Goal: Find specific page/section: Find specific page/section

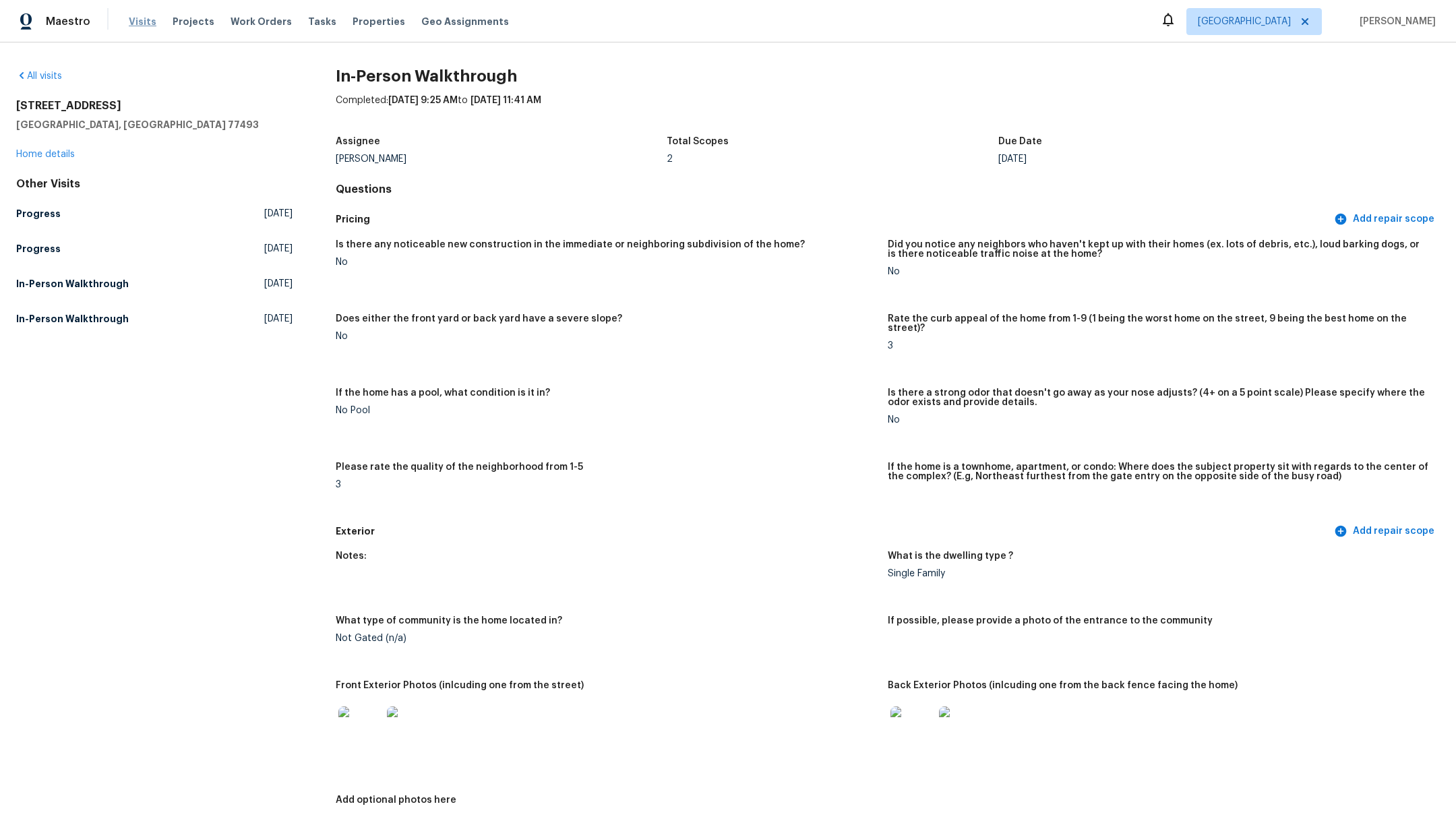
click at [139, 25] on span "Visits" at bounding box center [143, 21] width 28 height 14
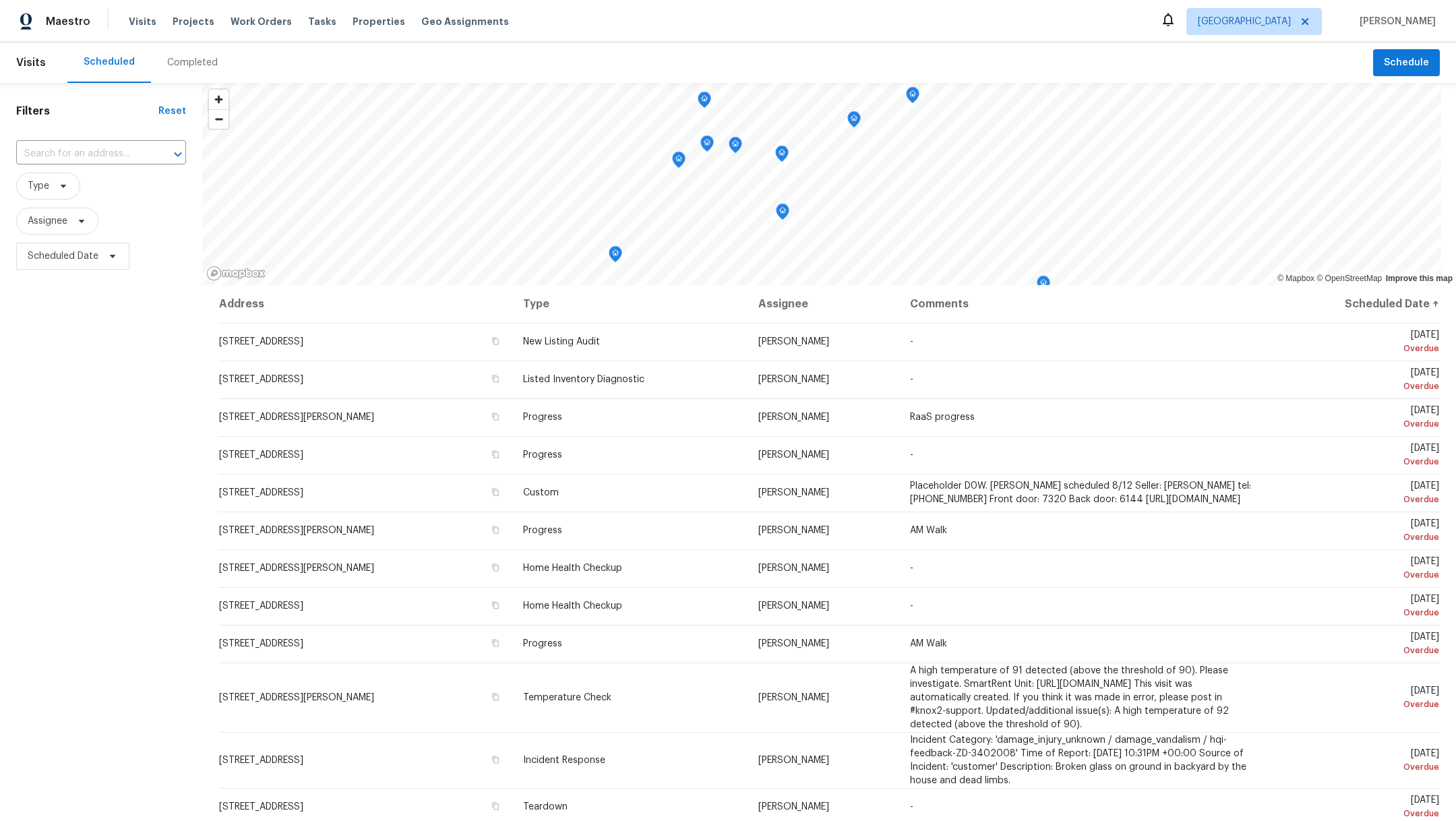
click at [188, 67] on div "Completed" at bounding box center [192, 63] width 51 height 14
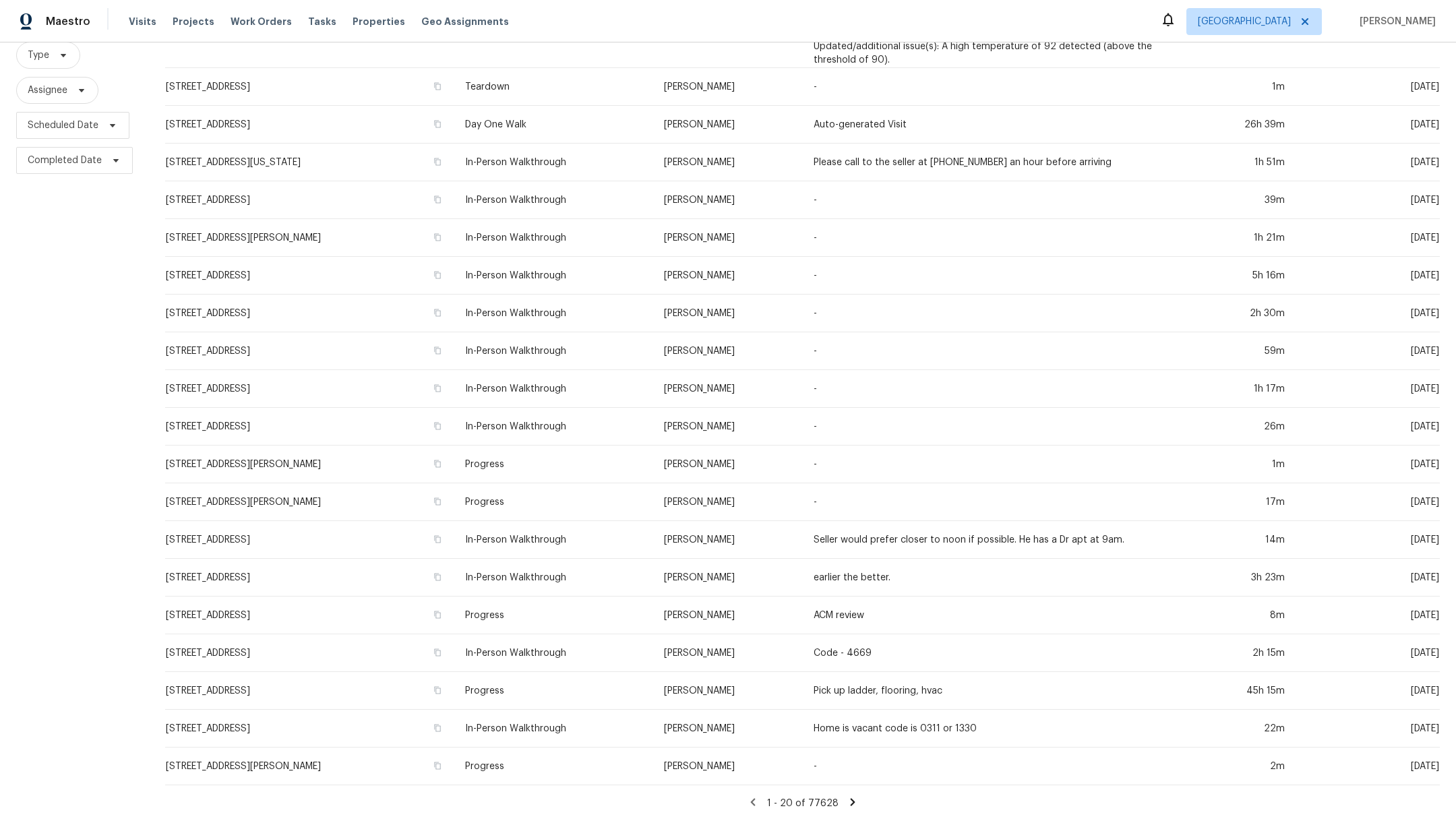
scroll to position [159, 0]
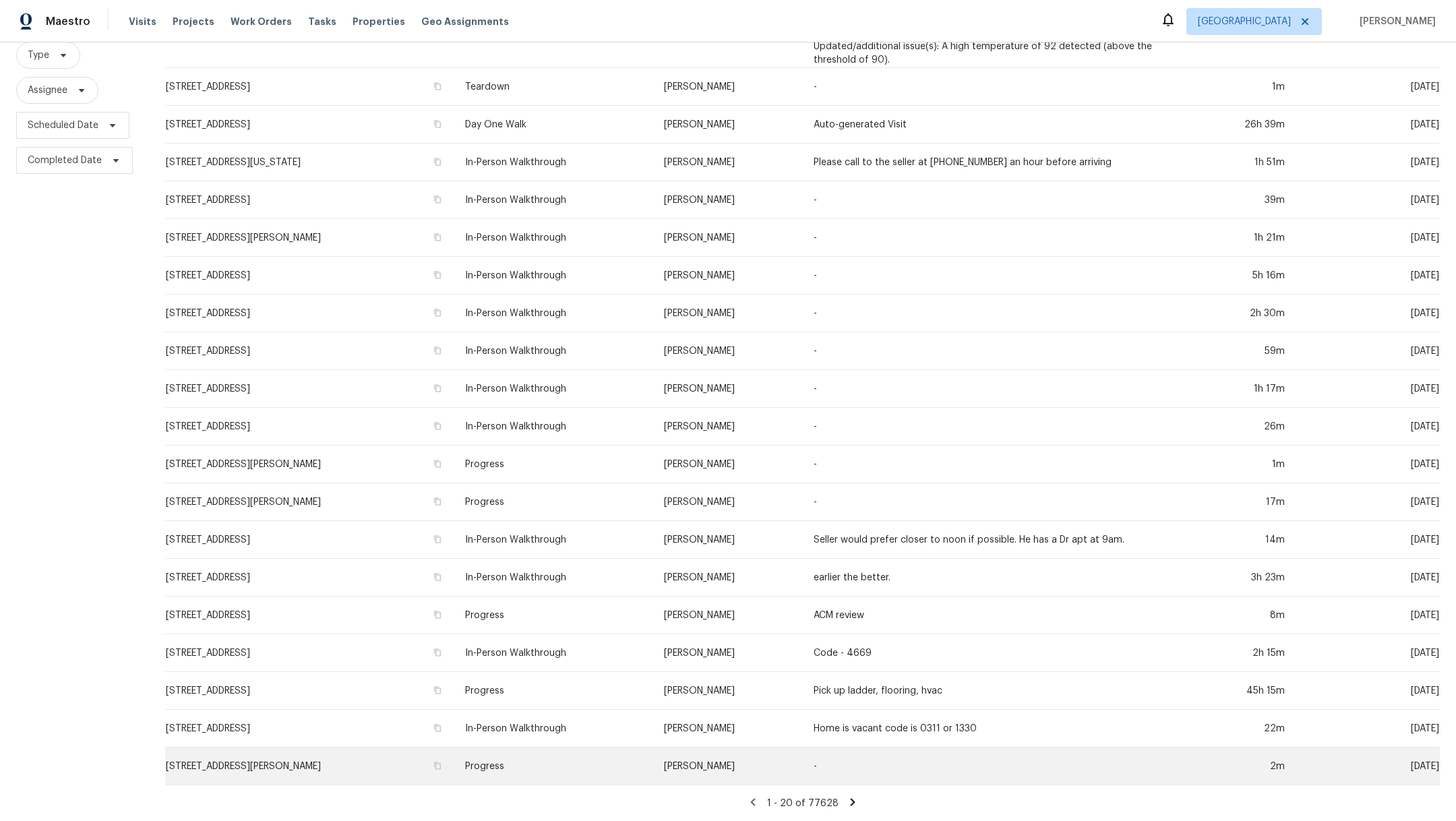
click at [214, 757] on td "[STREET_ADDRESS][PERSON_NAME]" at bounding box center [310, 766] width 289 height 38
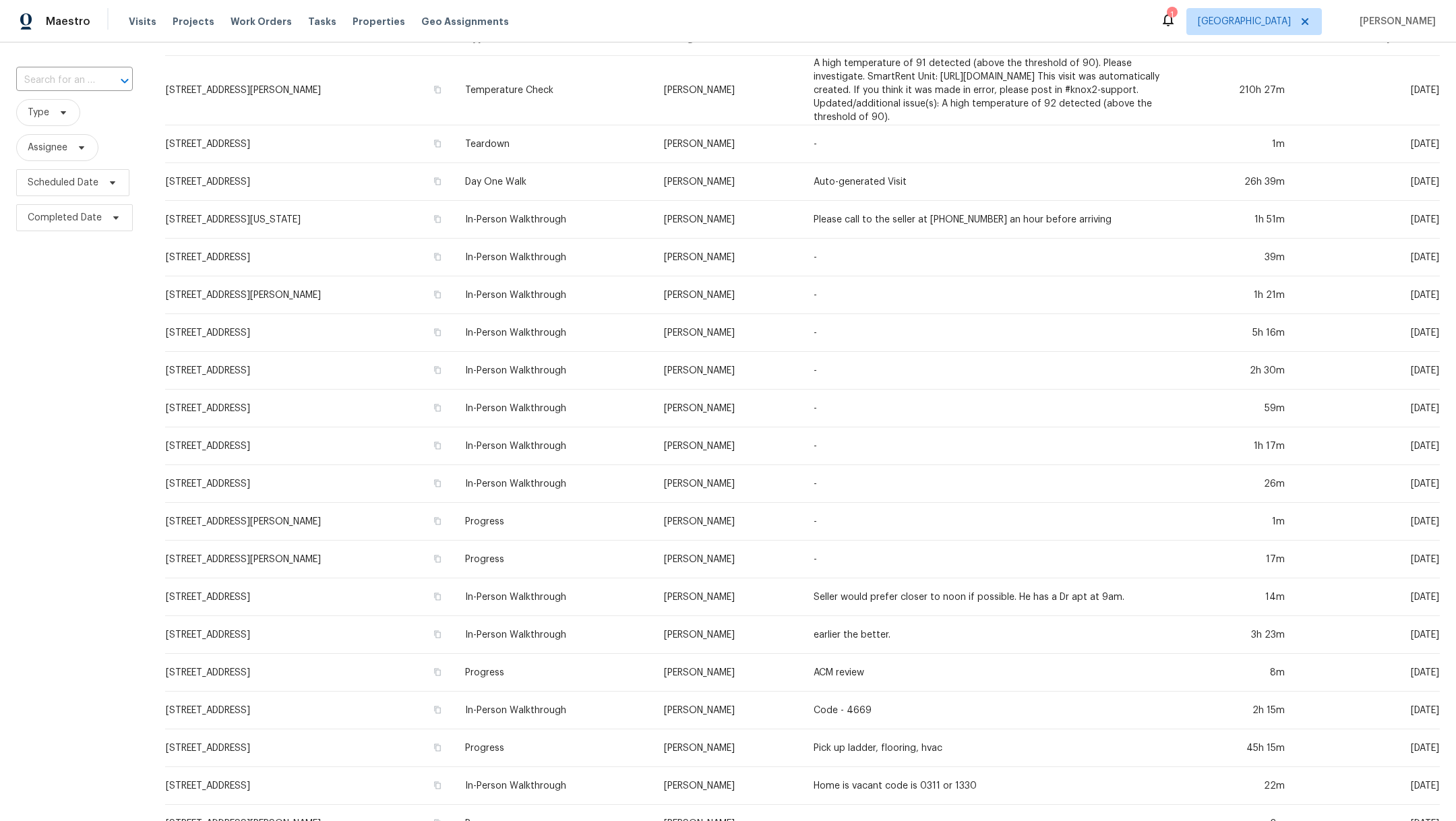
scroll to position [159, 0]
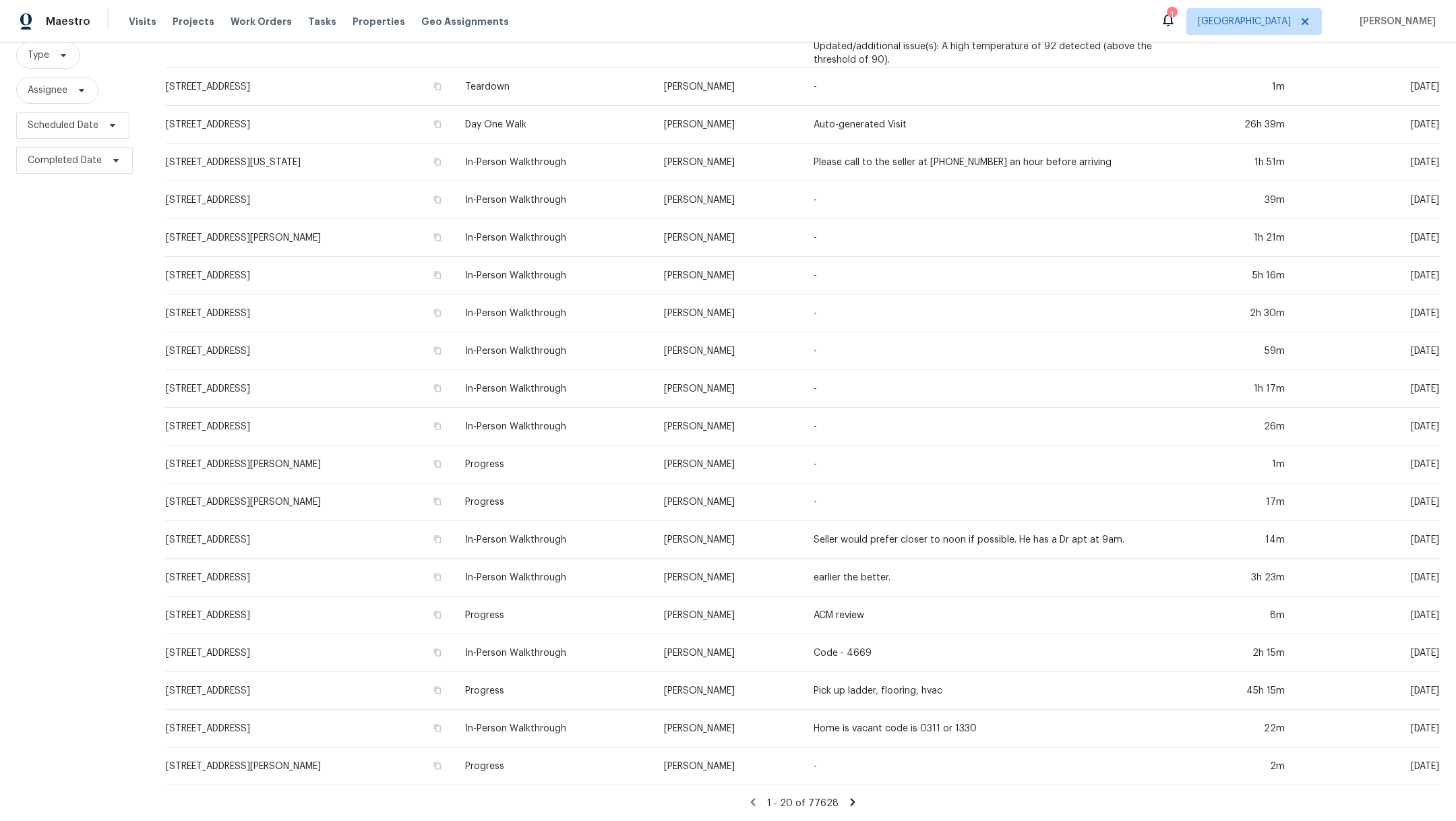
click at [846, 796] on icon at bounding box center [852, 801] width 12 height 12
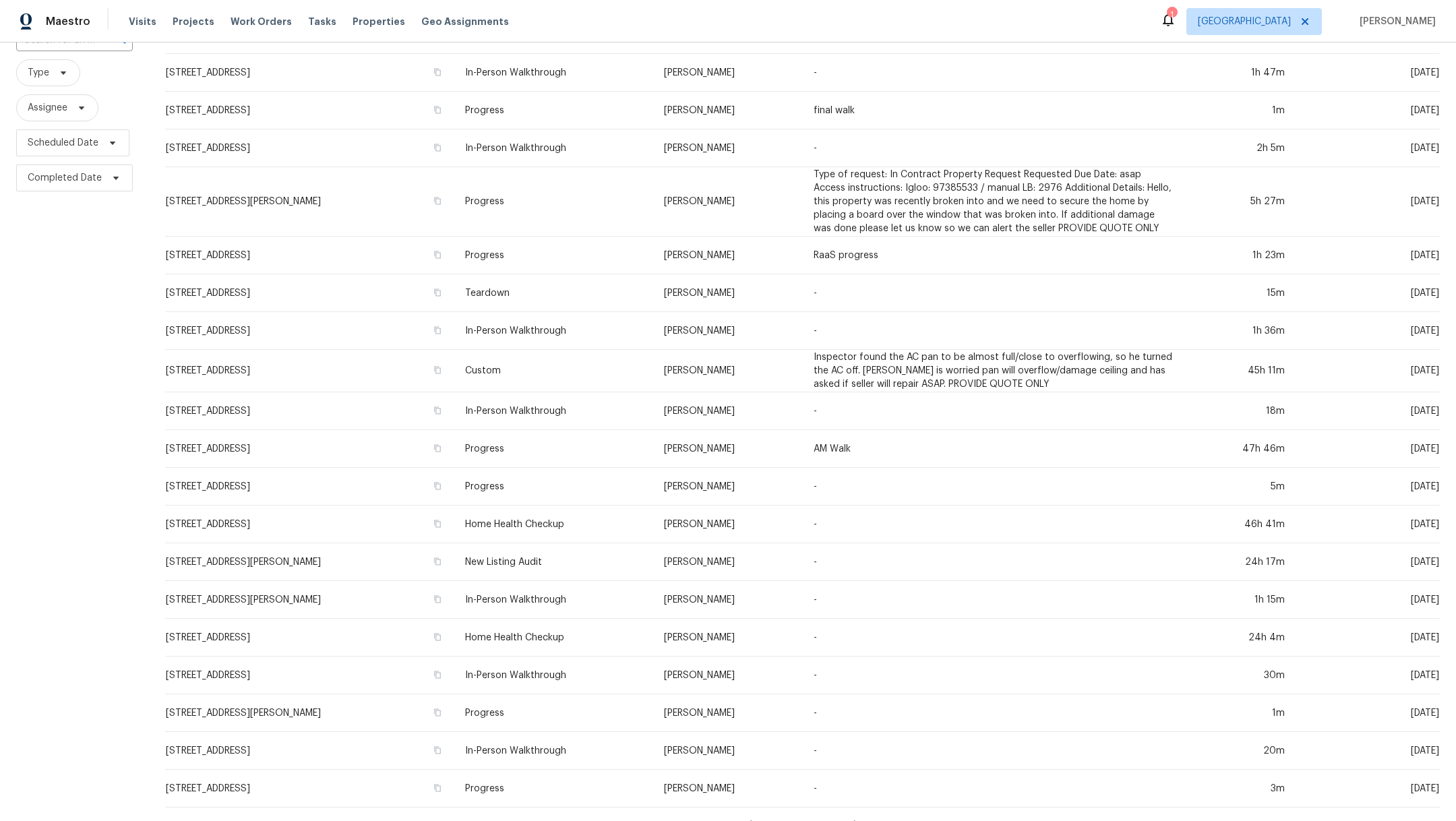
scroll to position [150, 0]
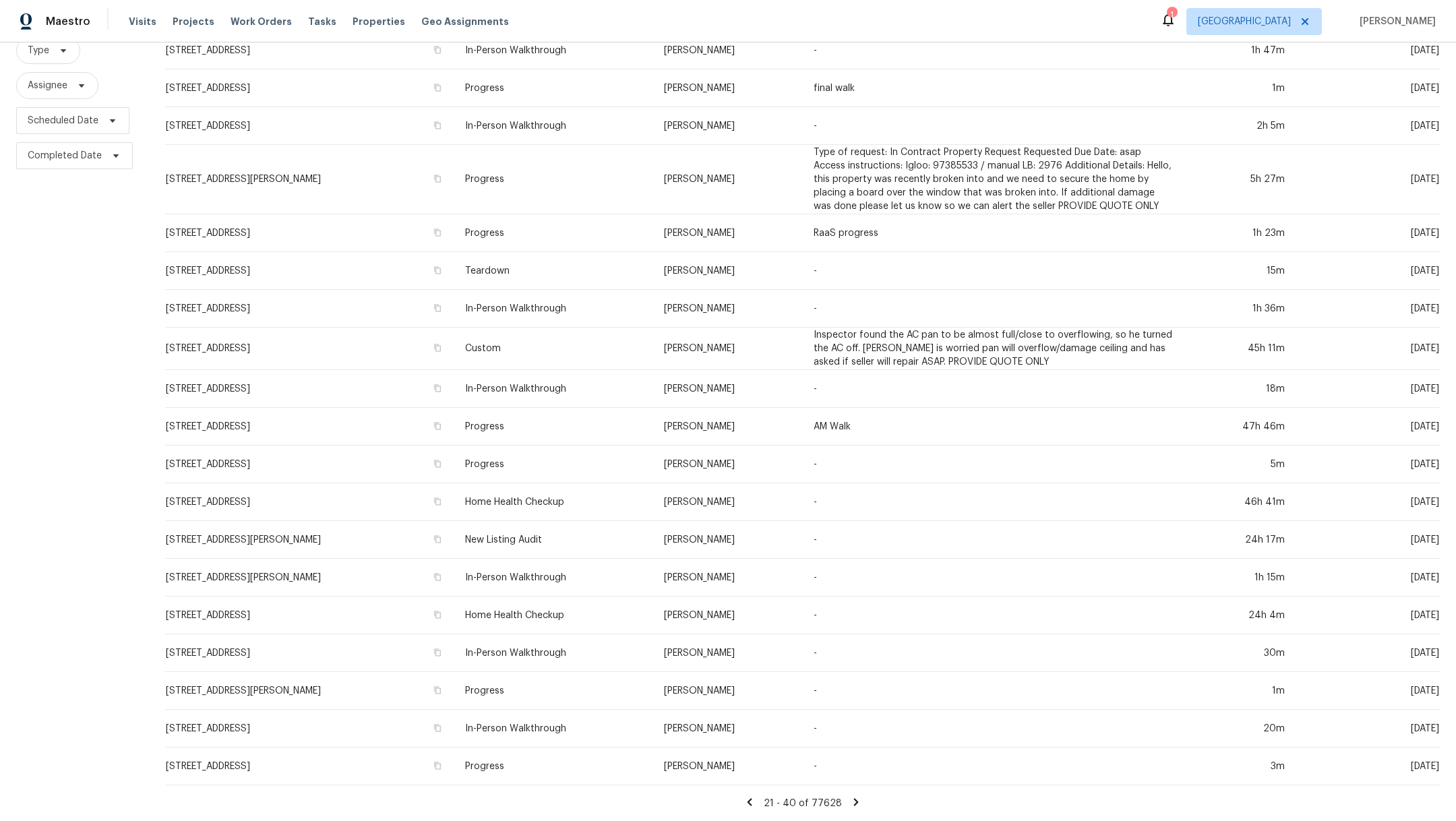
click at [854, 798] on icon at bounding box center [856, 801] width 5 height 7
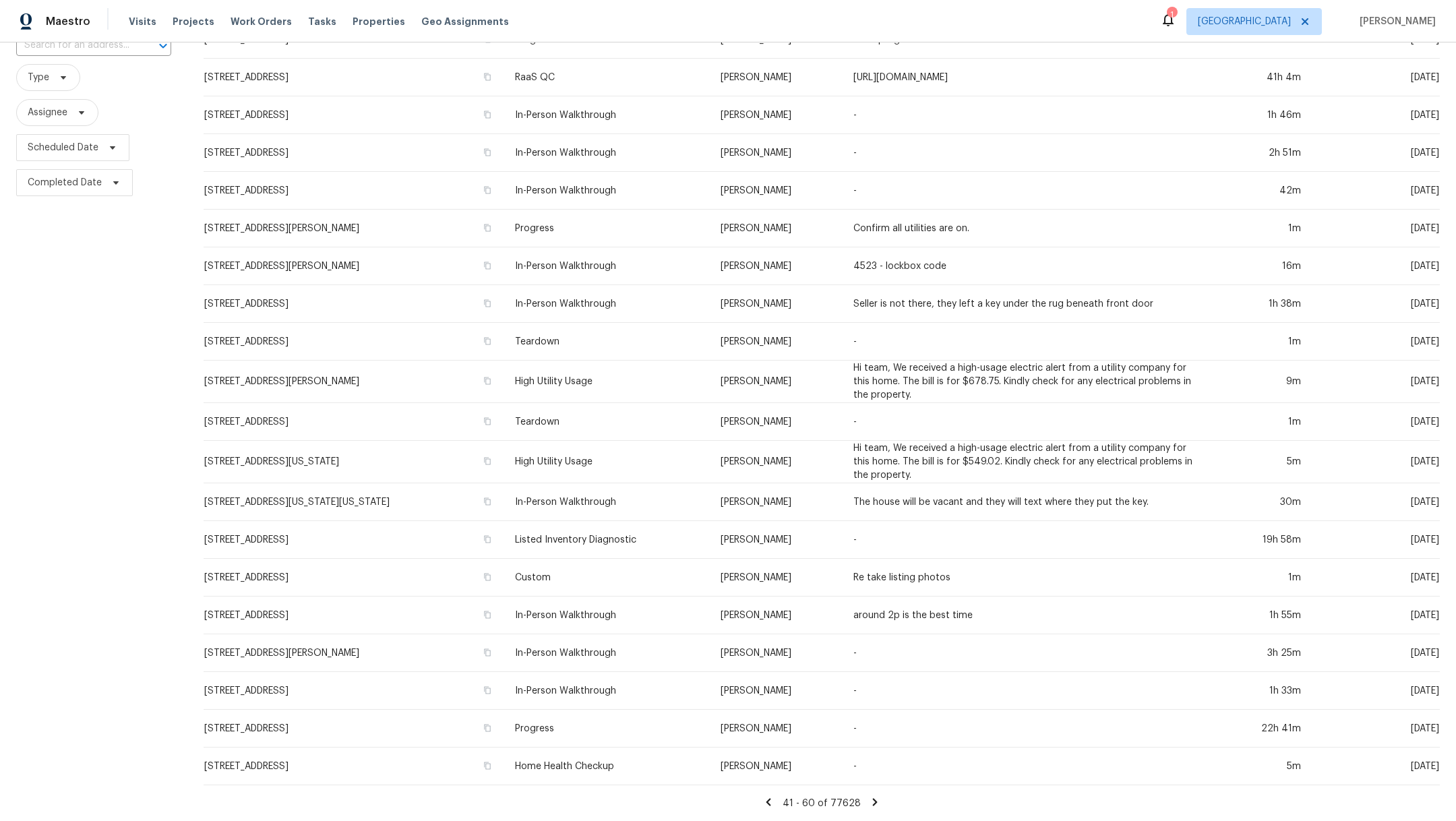
scroll to position [123, 0]
click at [869, 796] on icon at bounding box center [875, 801] width 12 height 12
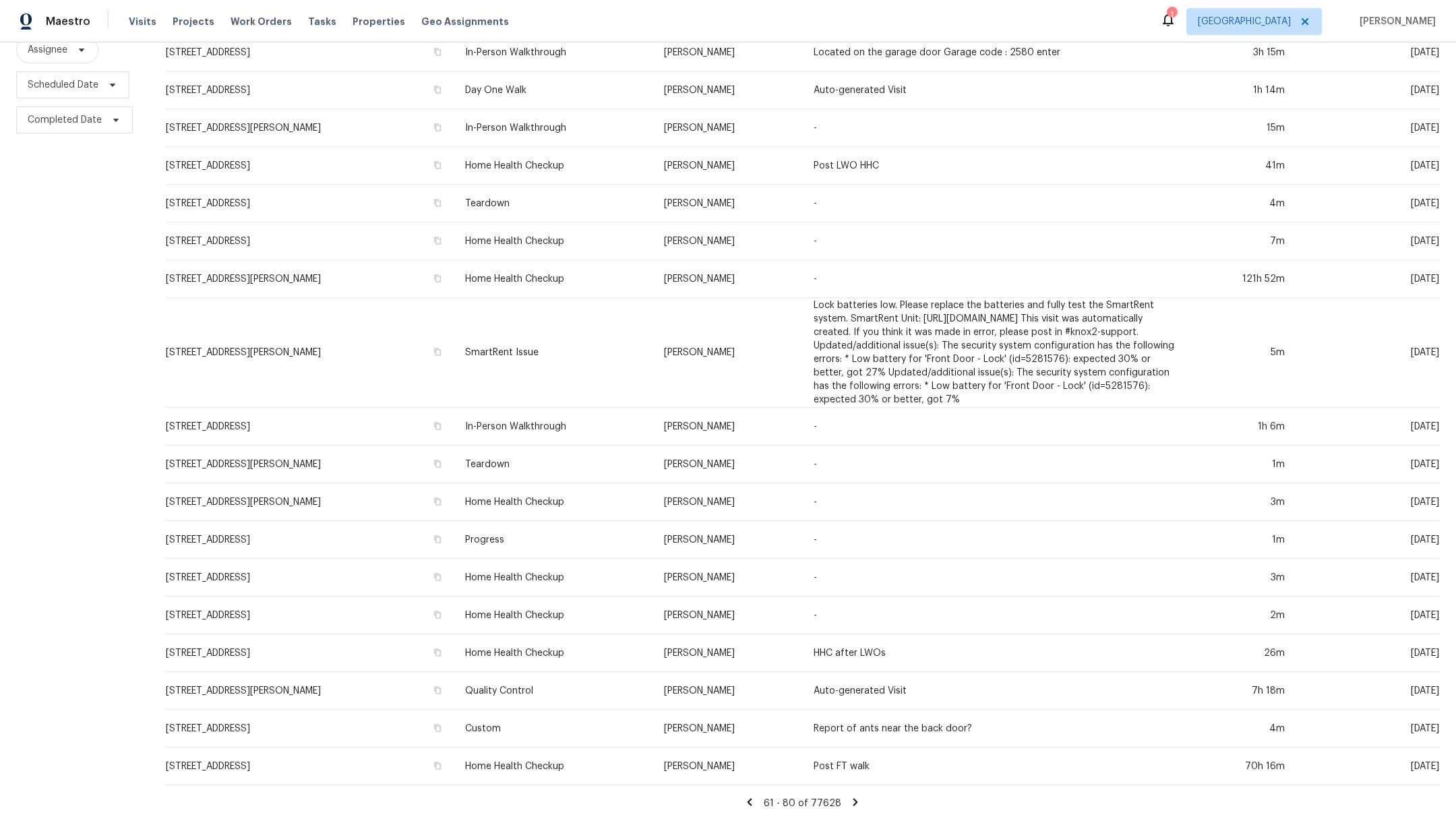
scroll to position [200, 0]
click at [849, 796] on icon at bounding box center [855, 801] width 12 height 12
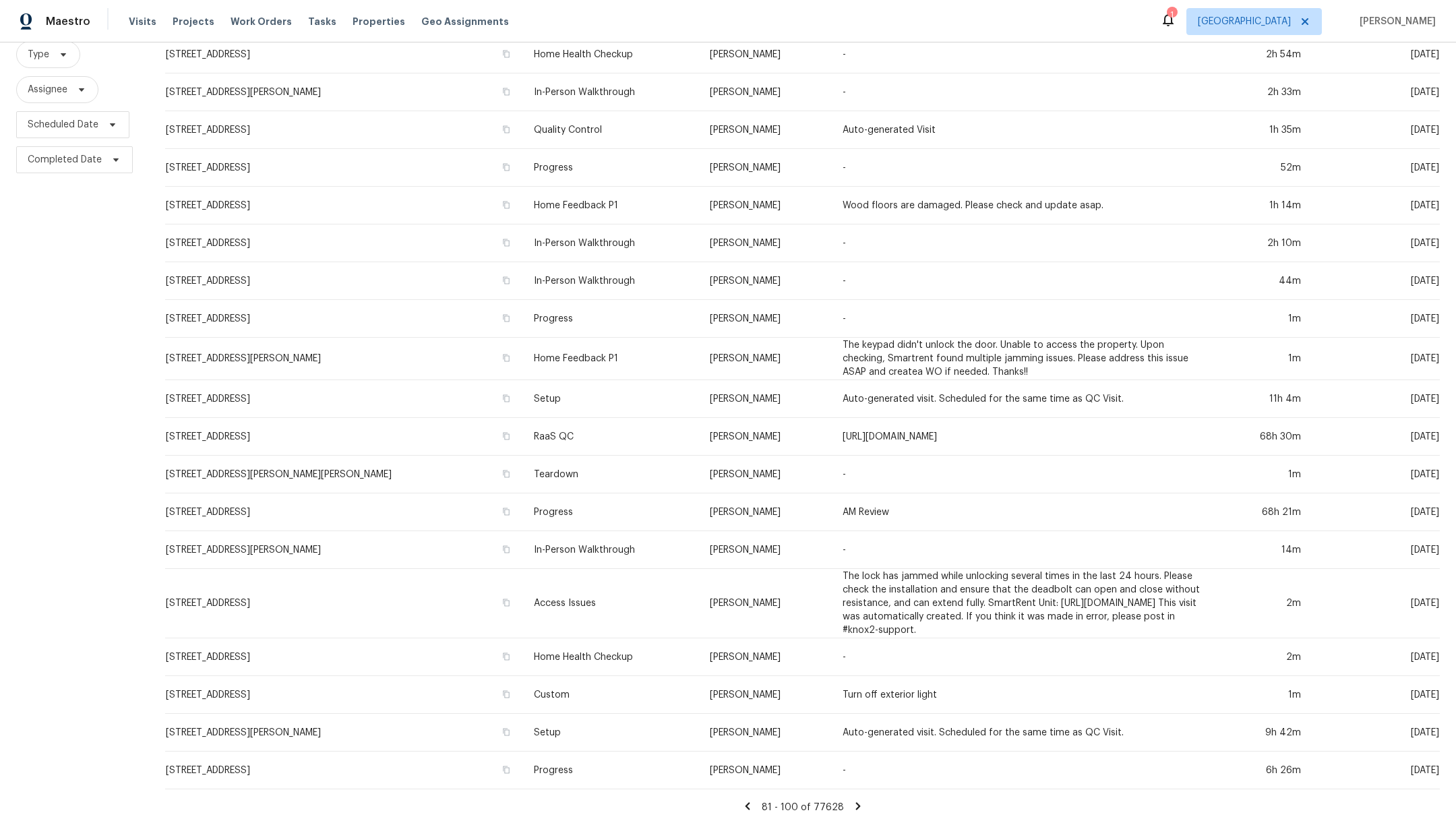
scroll to position [0, 0]
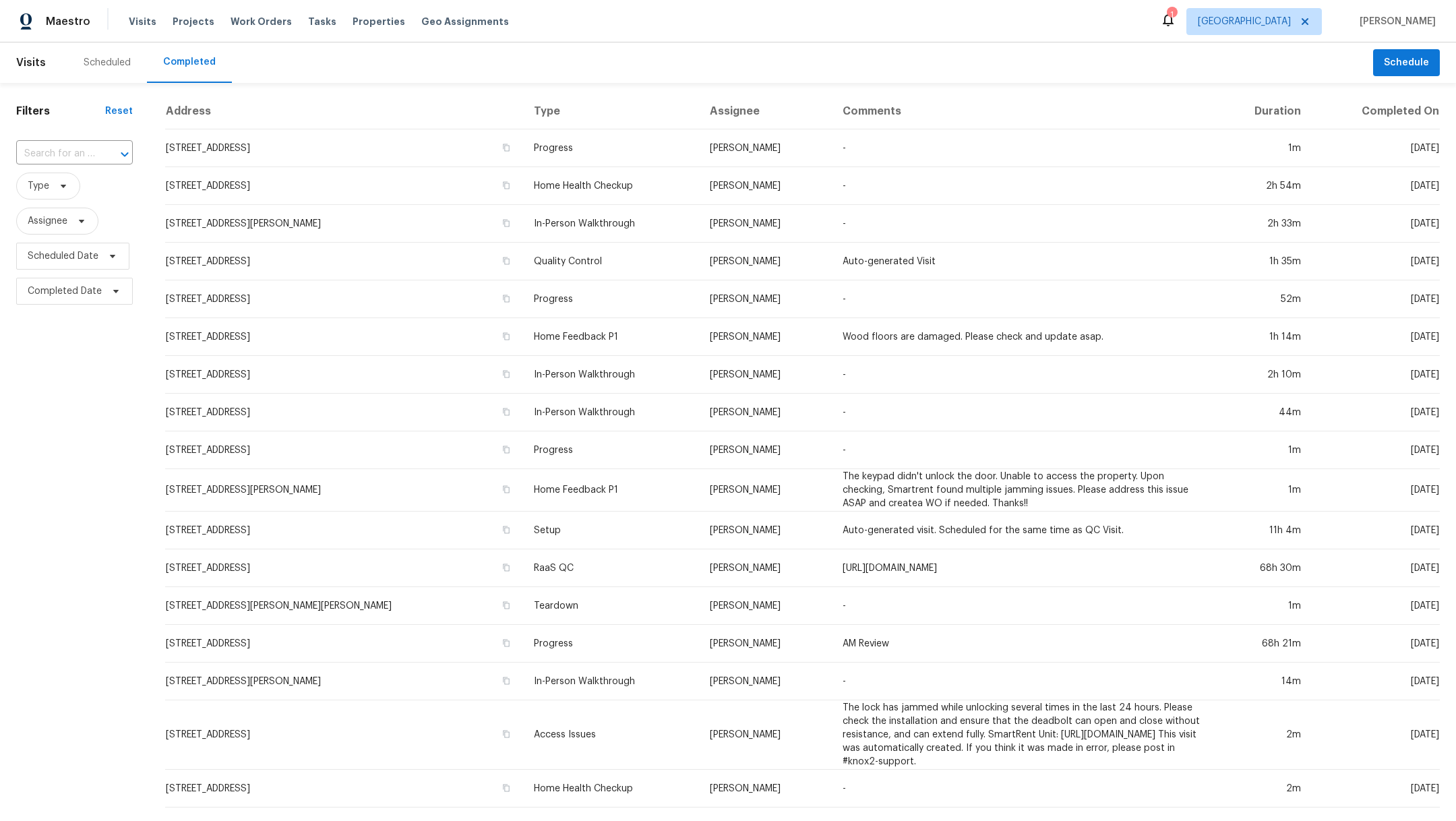
click at [94, 63] on div "Scheduled" at bounding box center [108, 63] width 47 height 14
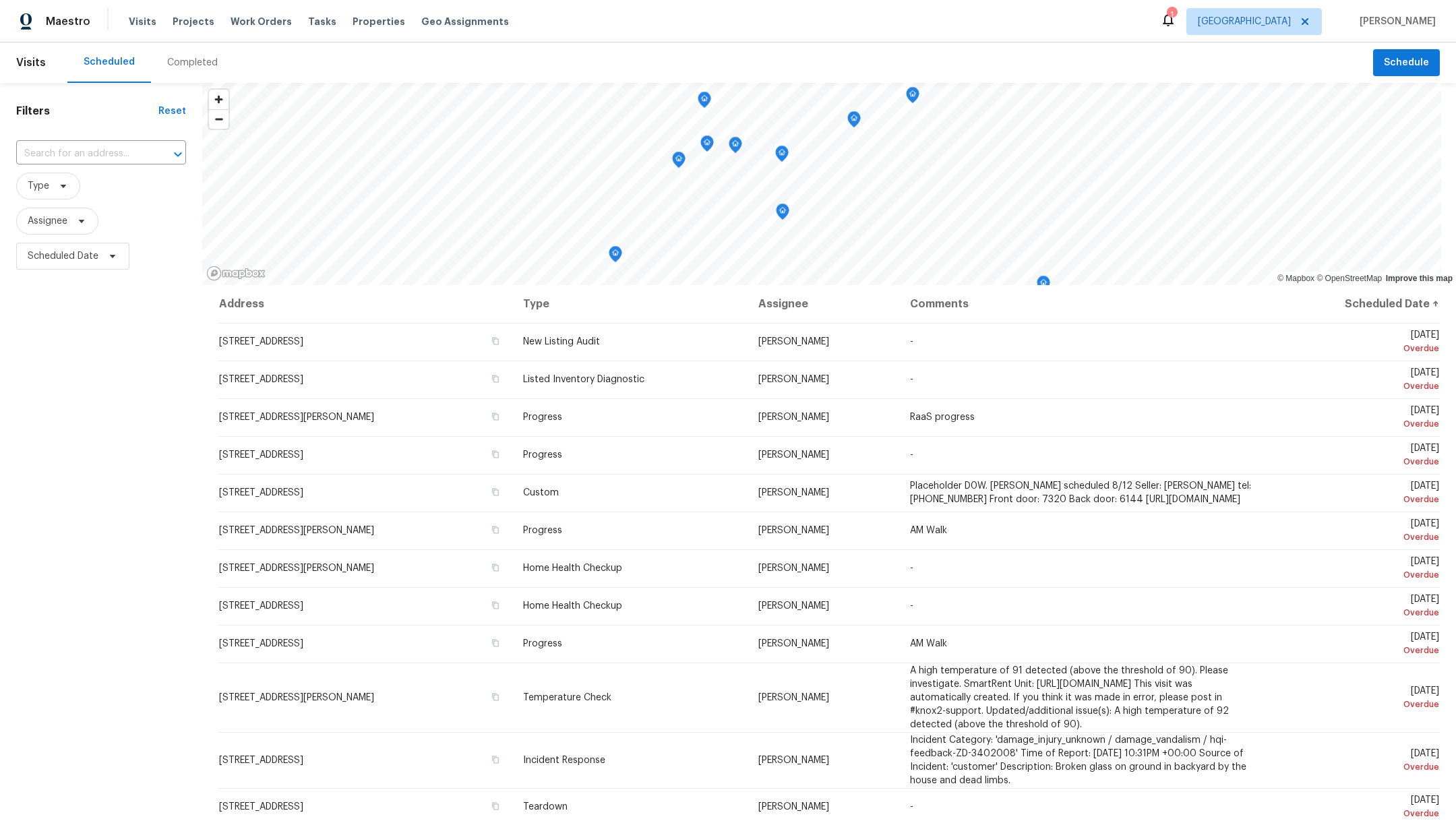
click at [181, 65] on div "Completed" at bounding box center [192, 63] width 51 height 14
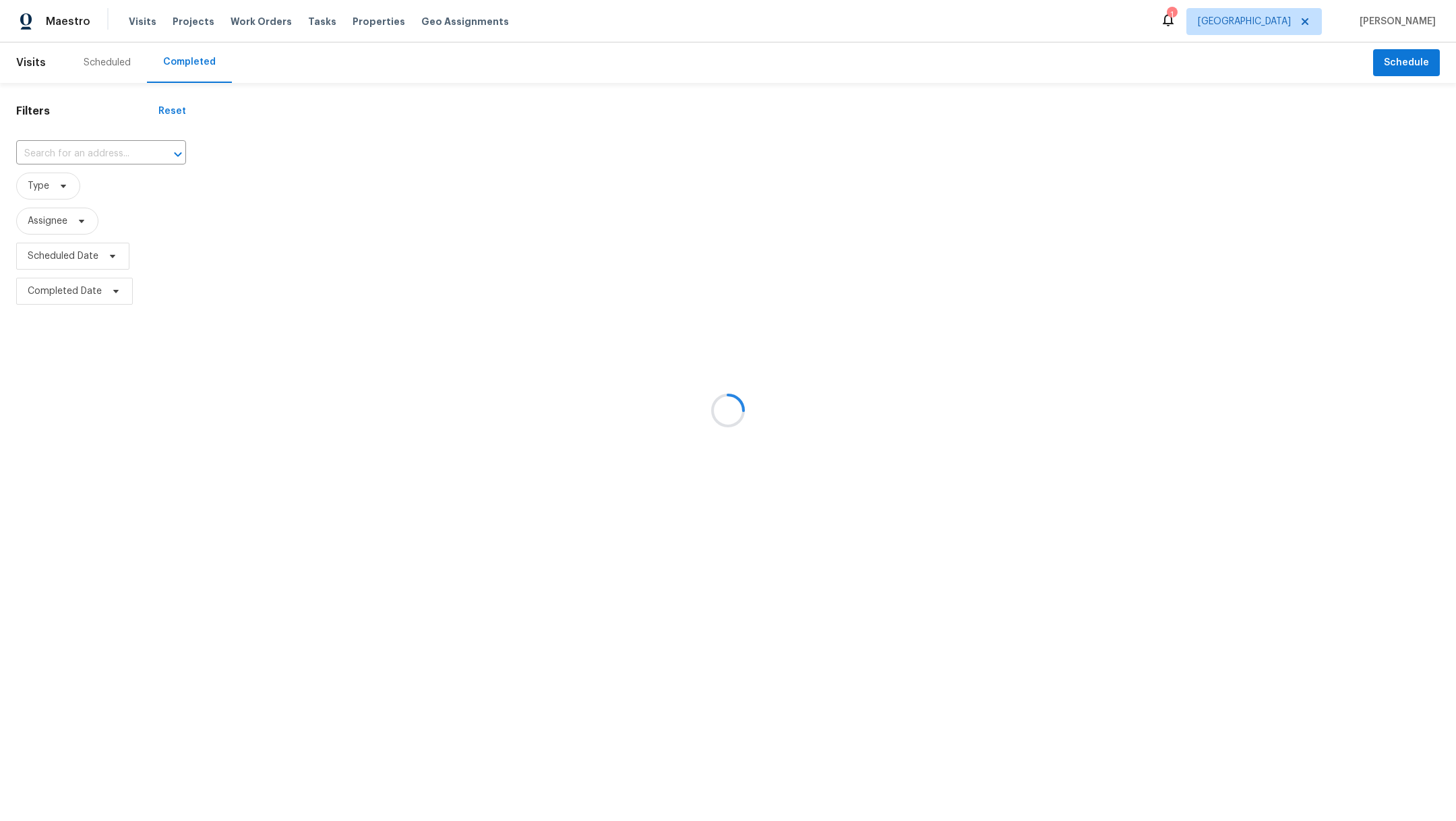
click at [54, 146] on div at bounding box center [728, 410] width 1456 height 821
click at [52, 151] on div at bounding box center [728, 410] width 1456 height 821
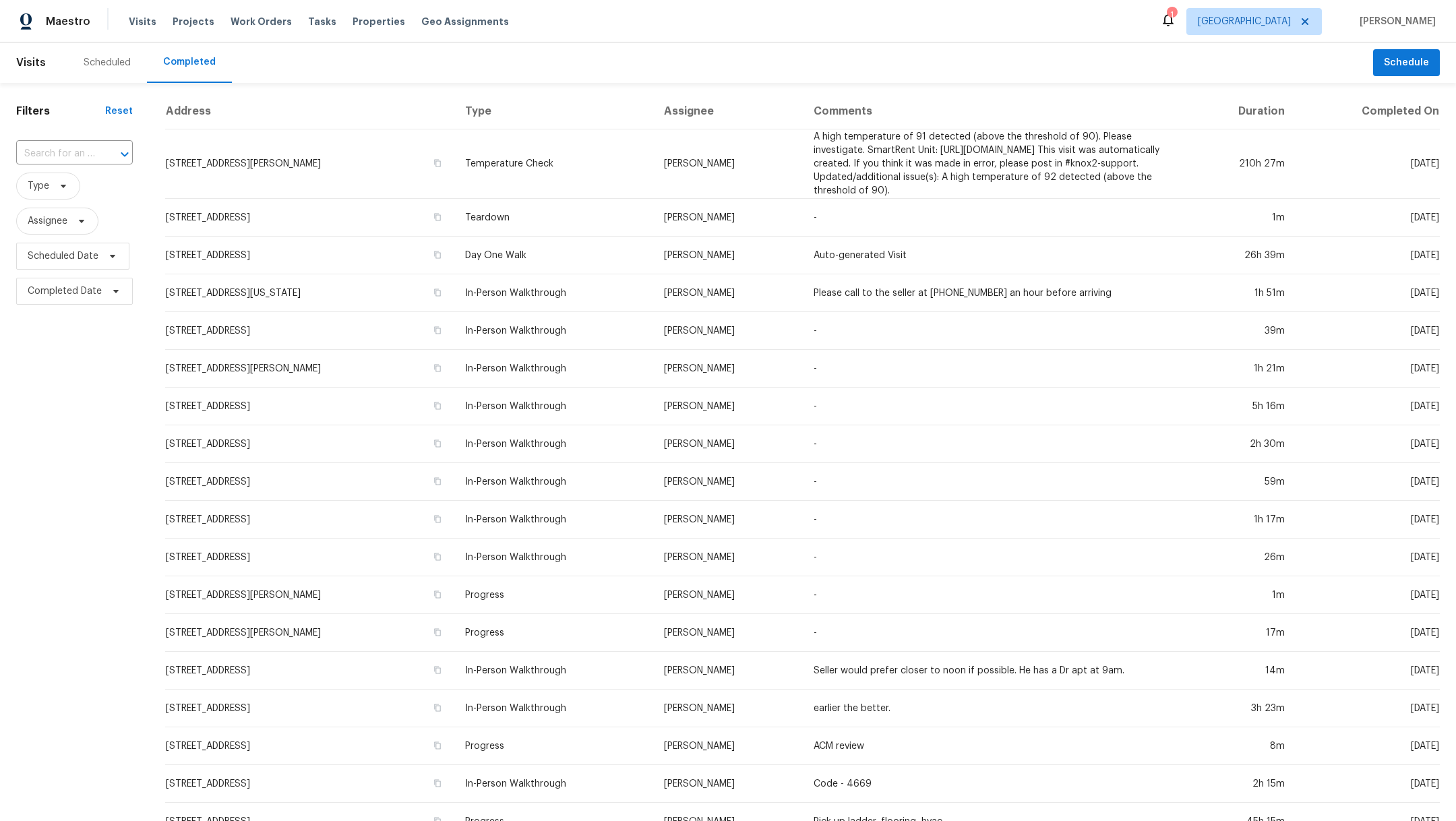
click at [52, 151] on input "text" at bounding box center [55, 154] width 79 height 21
type input "7007 ma"
click at [86, 186] on li "7007 Madison Trl, Houston, TX 77084" at bounding box center [73, 191] width 115 height 37
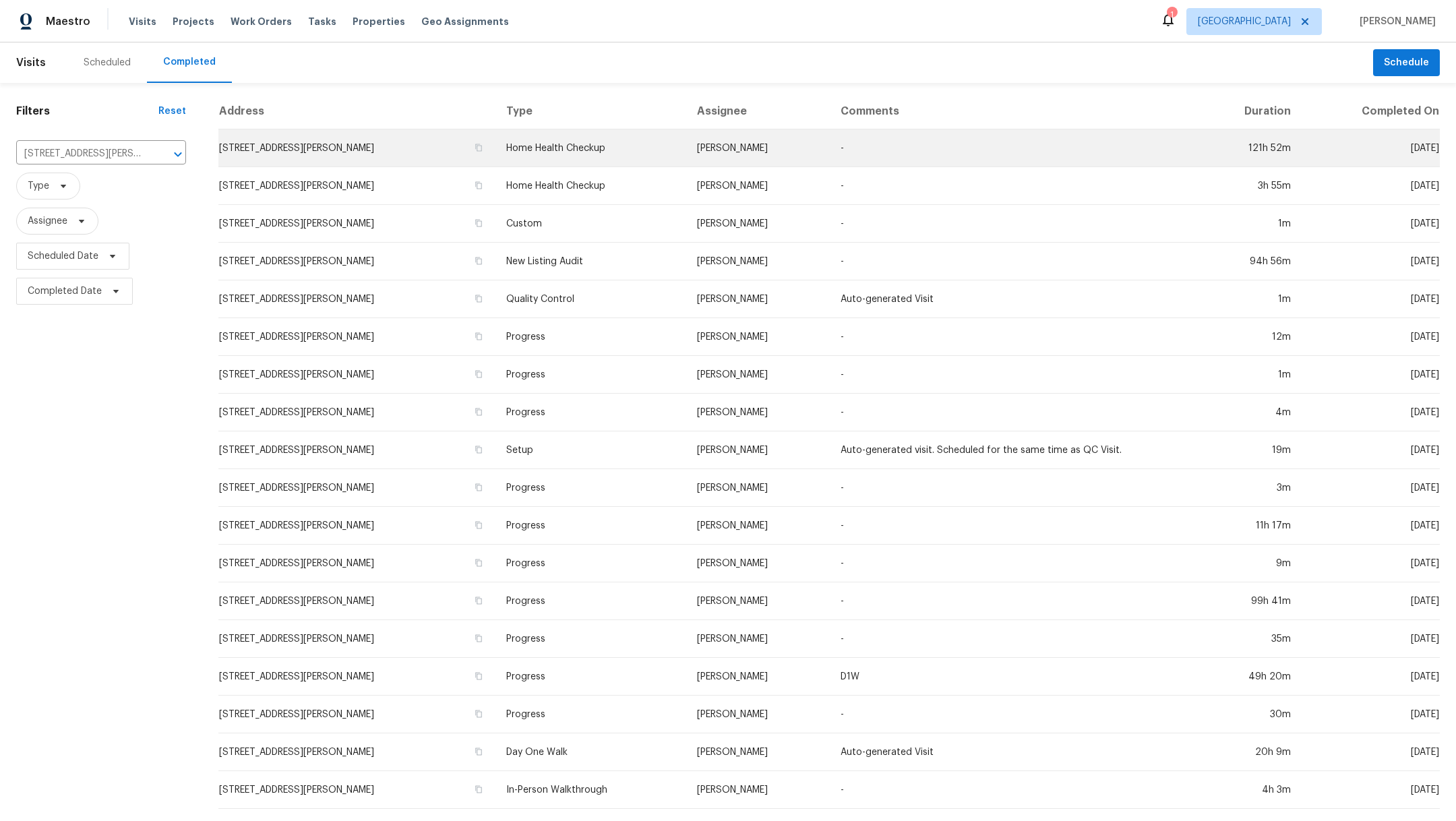
click at [295, 148] on td "7007 Madison Trl, Houston, TX 77084" at bounding box center [357, 148] width 277 height 38
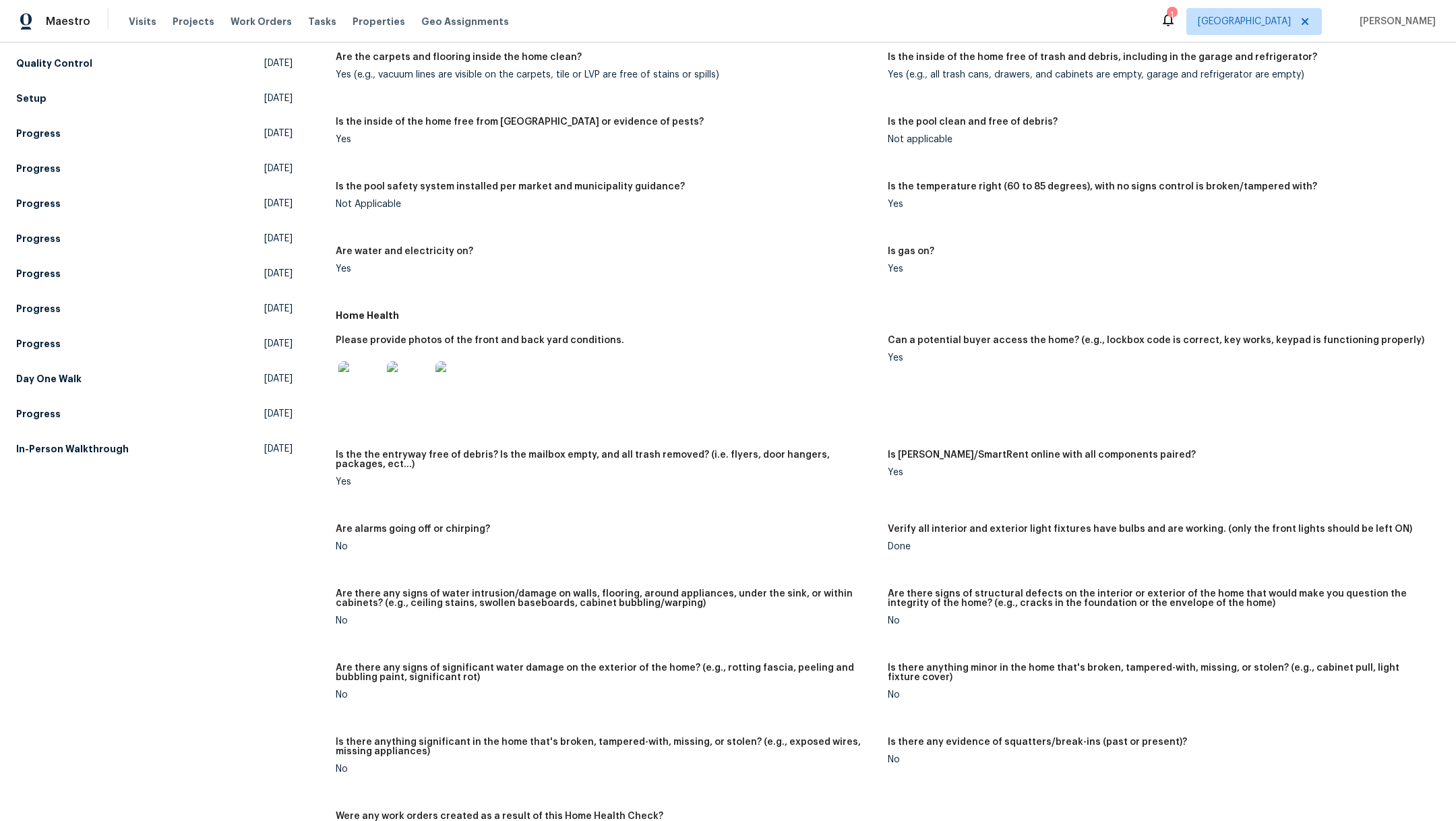
scroll to position [342, 0]
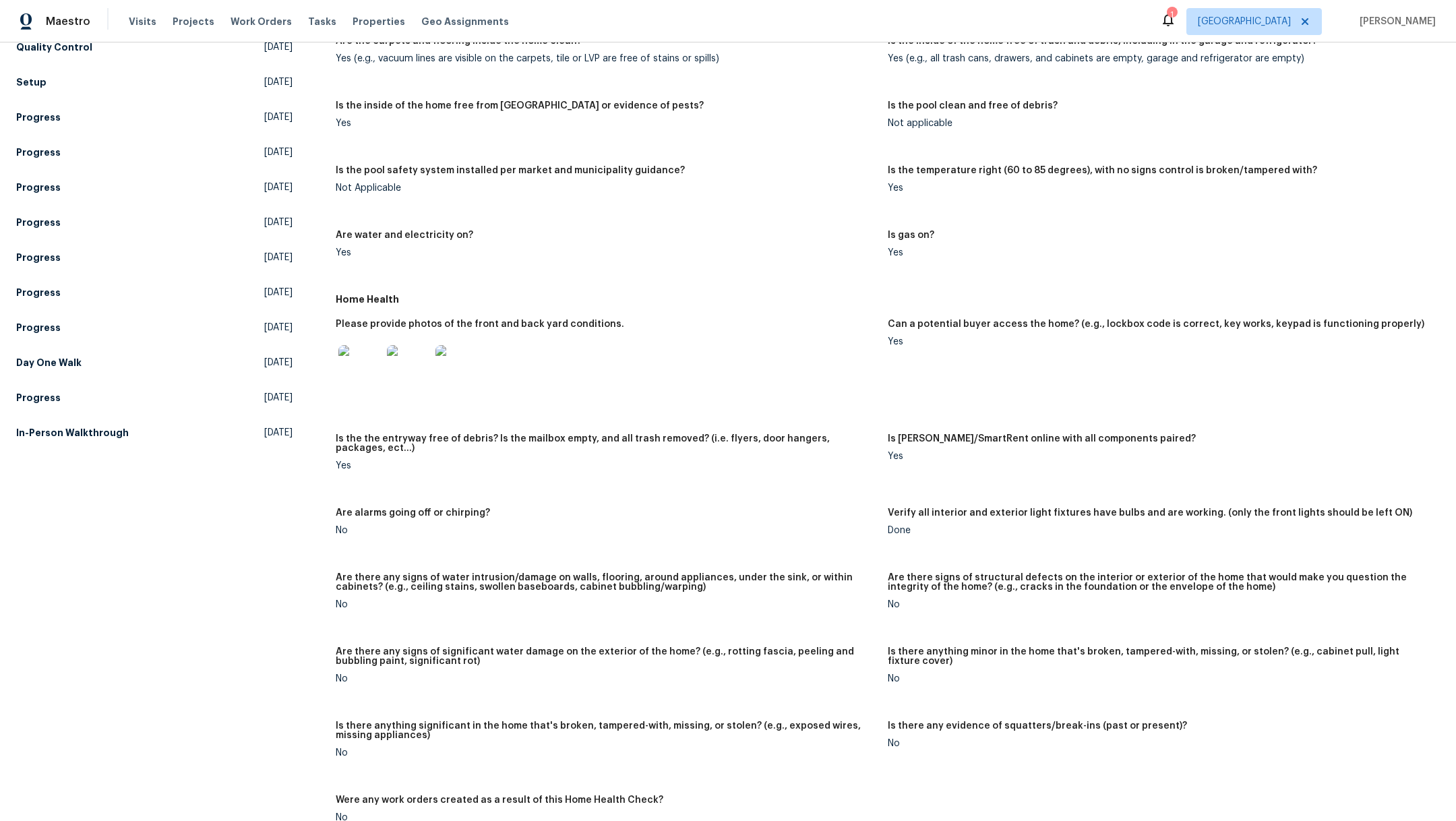
click at [355, 350] on img at bounding box center [360, 366] width 43 height 43
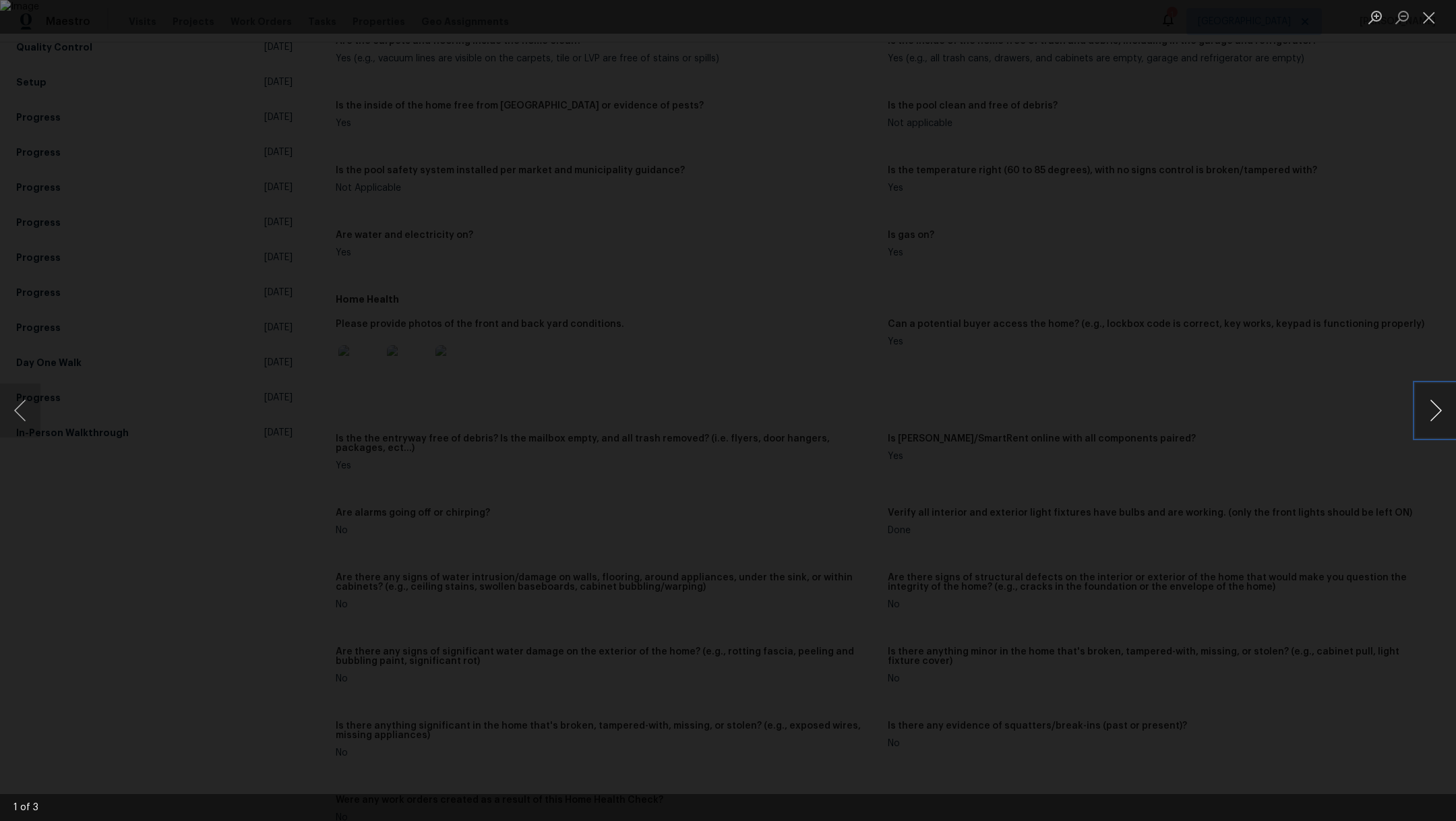
click at [1443, 401] on button "Next image" at bounding box center [1436, 410] width 41 height 54
click at [1443, 402] on button "Next image" at bounding box center [1436, 410] width 41 height 54
click at [1428, 16] on button "Close lightbox" at bounding box center [1428, 17] width 27 height 24
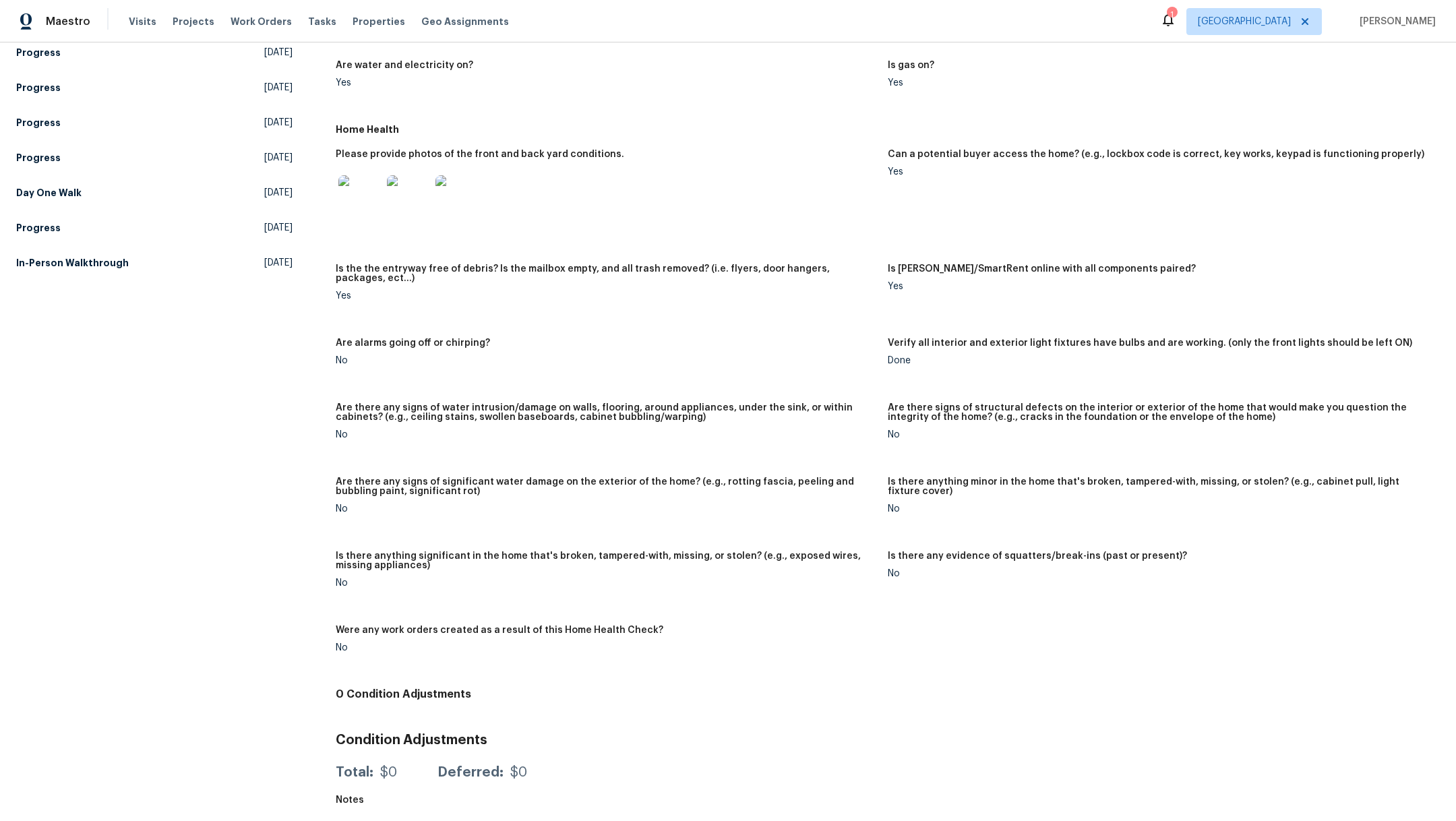
scroll to position [0, 0]
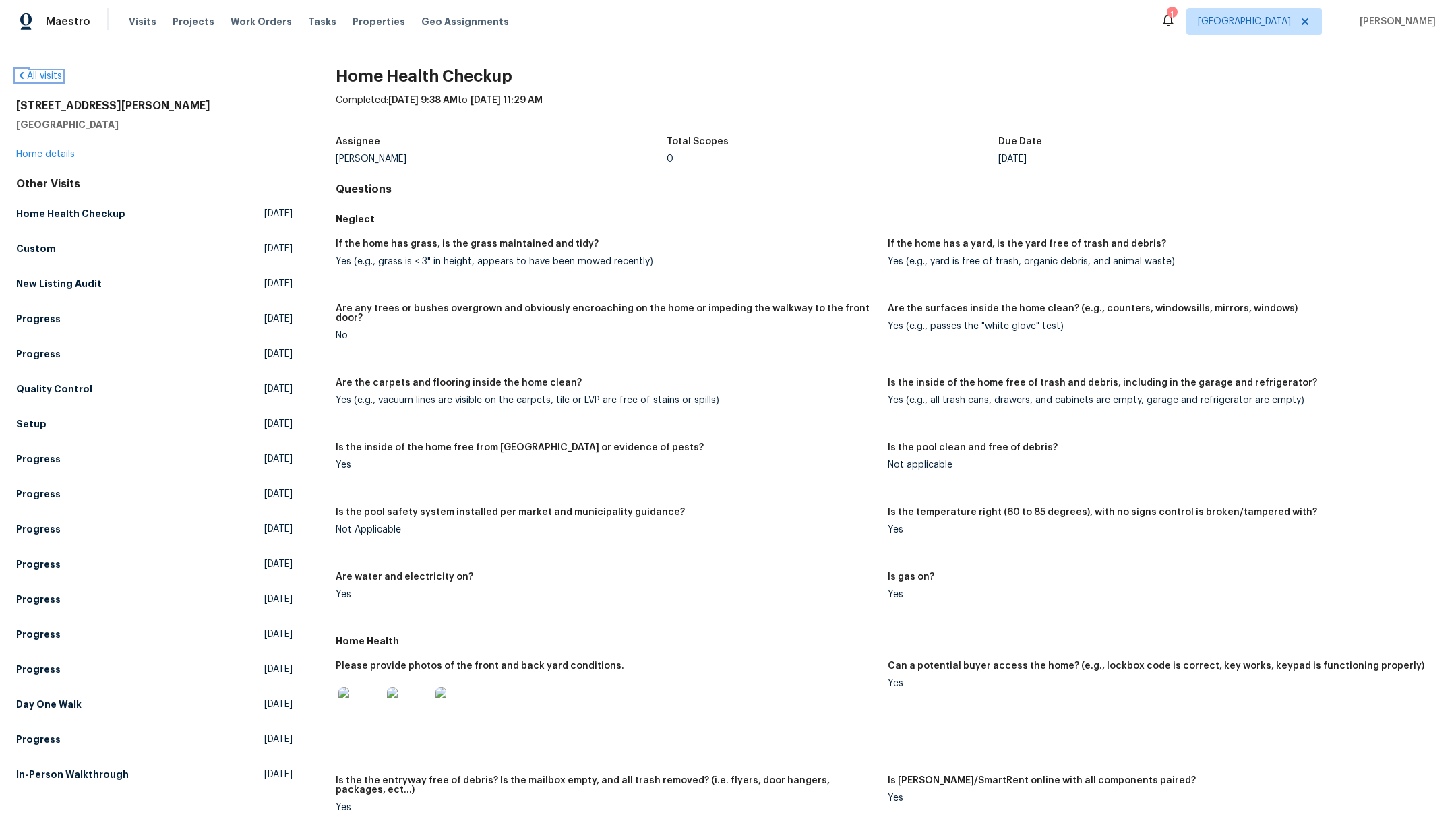
click at [38, 73] on link "All visits" at bounding box center [39, 77] width 46 height 10
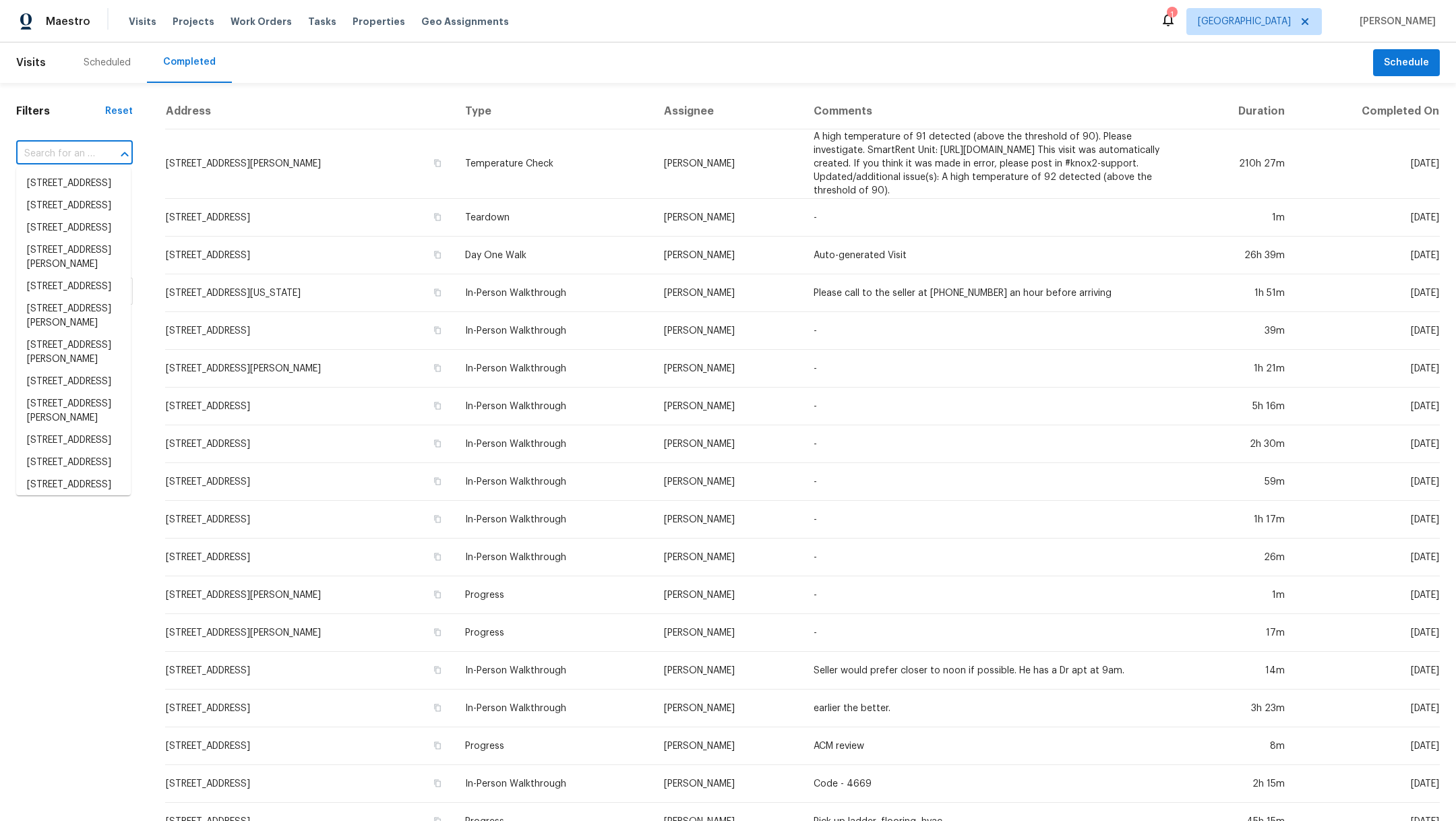
click at [72, 155] on input "text" at bounding box center [55, 154] width 79 height 21
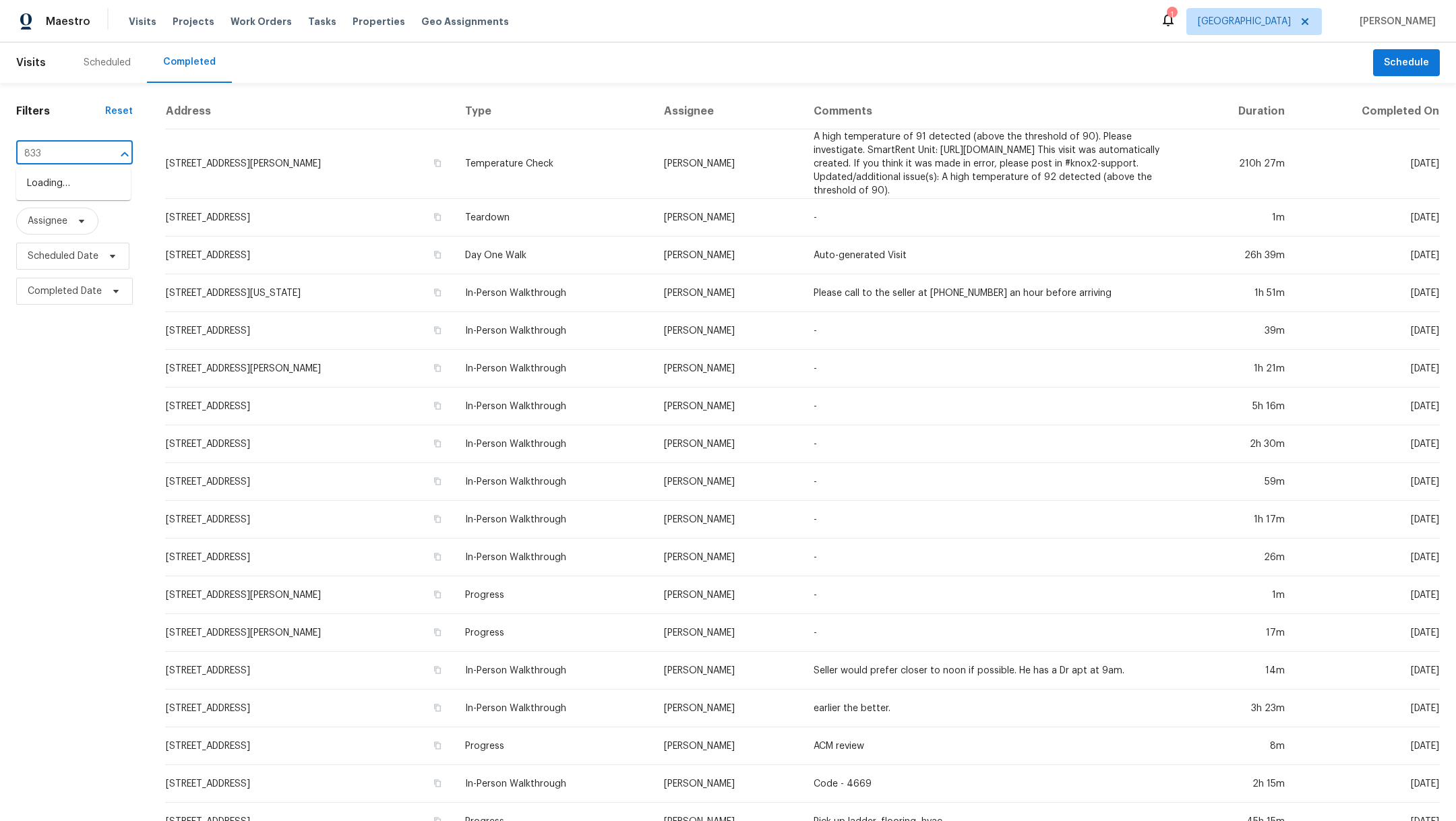
type input "8335"
click at [57, 262] on li "8335 Sparkling Springs Dr, Houston, TX 77095" at bounding box center [73, 249] width 115 height 22
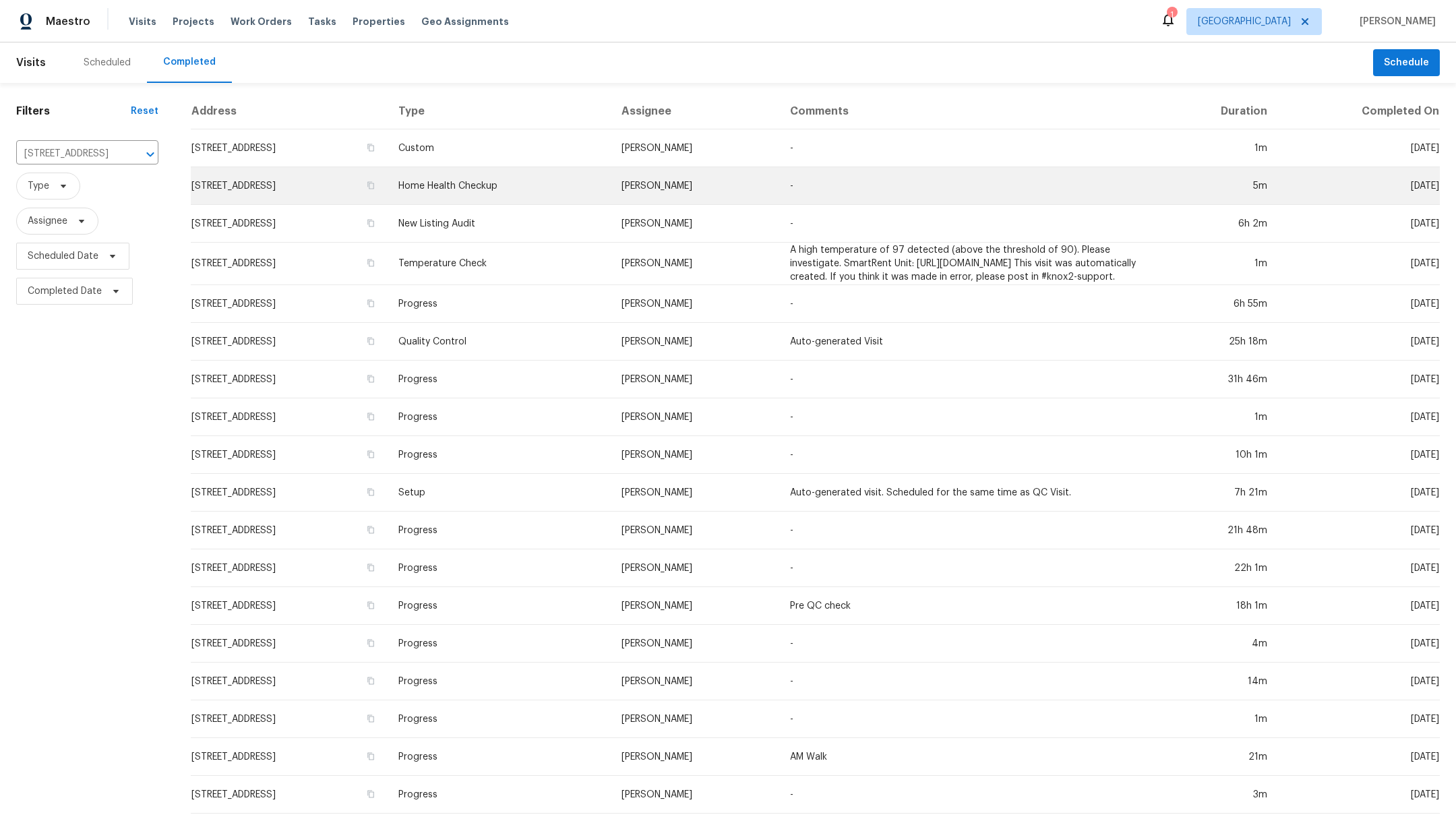
click at [265, 183] on td "8335 Sparkling Springs Dr, Houston, TX 77095" at bounding box center [289, 186] width 196 height 38
